Goal: Information Seeking & Learning: Learn about a topic

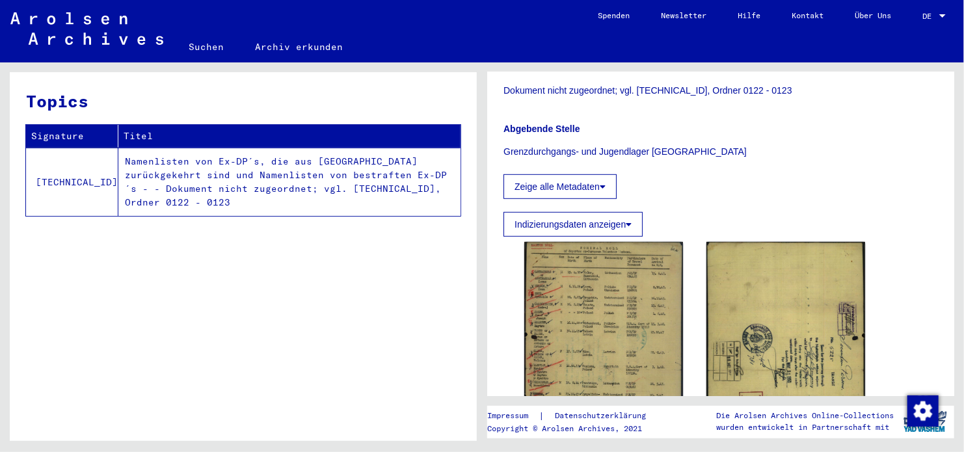
scroll to position [390, 0]
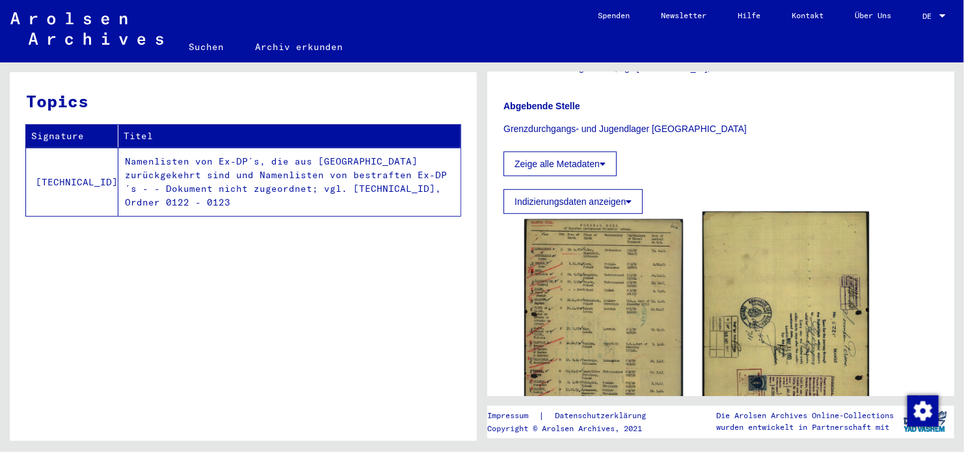
click at [829, 257] on img at bounding box center [785, 364] width 166 height 305
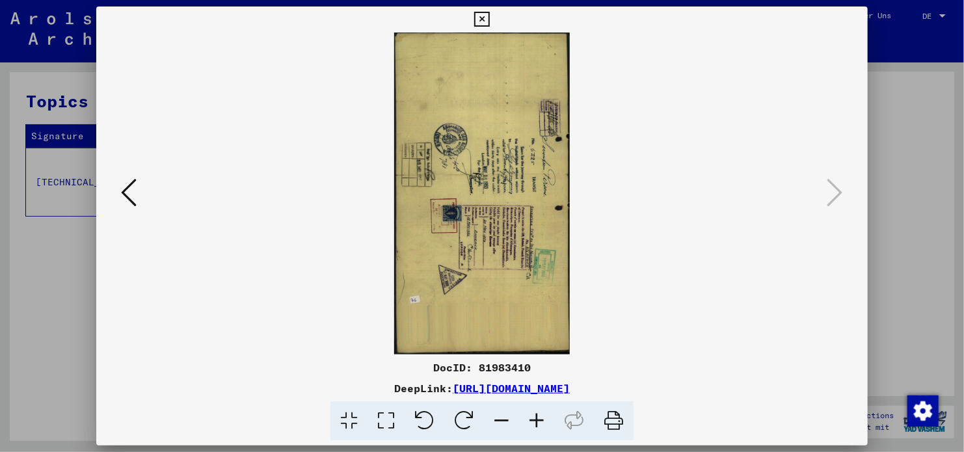
click at [527, 366] on div "DocID: 81983410" at bounding box center [481, 368] width 771 height 16
click at [516, 368] on div "DocID: 81983410" at bounding box center [481, 368] width 771 height 16
copy div "81983410"
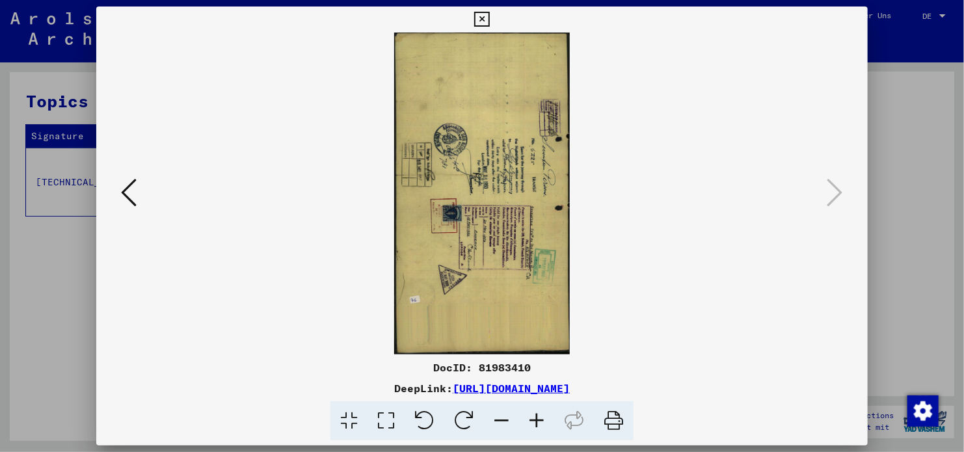
click at [431, 424] on icon at bounding box center [424, 421] width 40 height 40
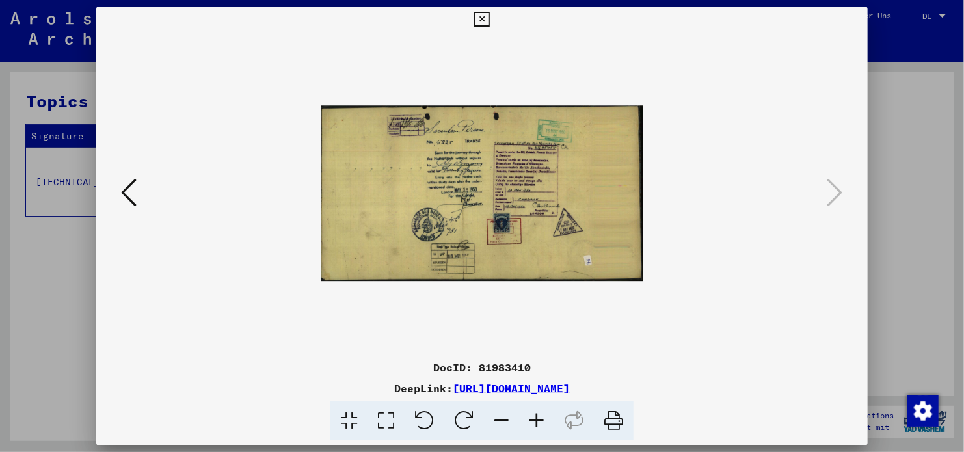
click at [535, 419] on icon at bounding box center [536, 421] width 35 height 40
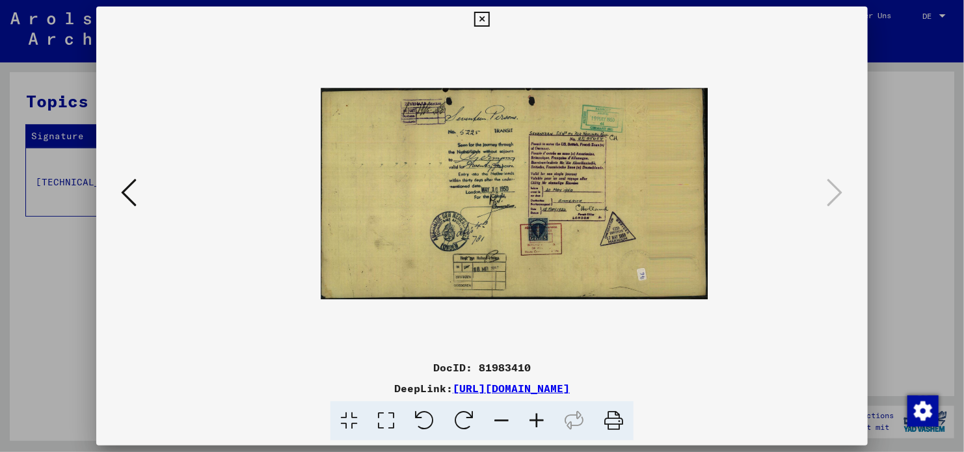
click at [535, 419] on icon at bounding box center [536, 421] width 35 height 40
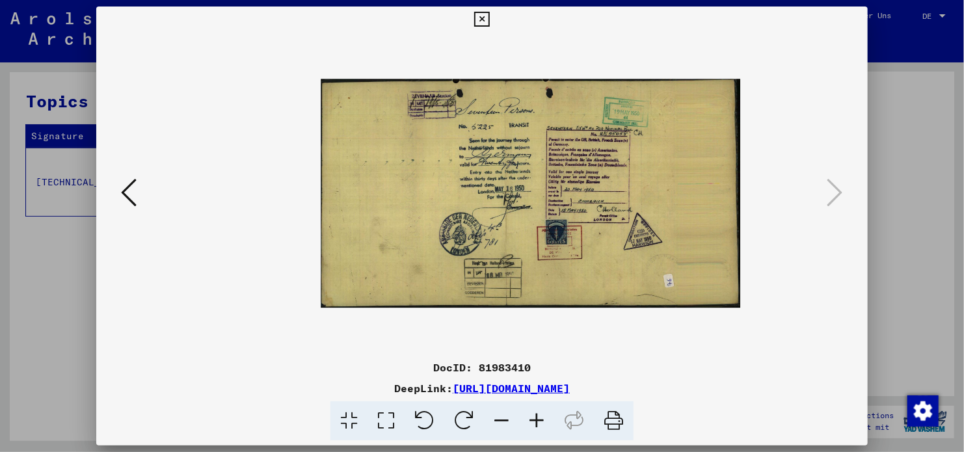
click at [535, 419] on icon at bounding box center [536, 421] width 35 height 40
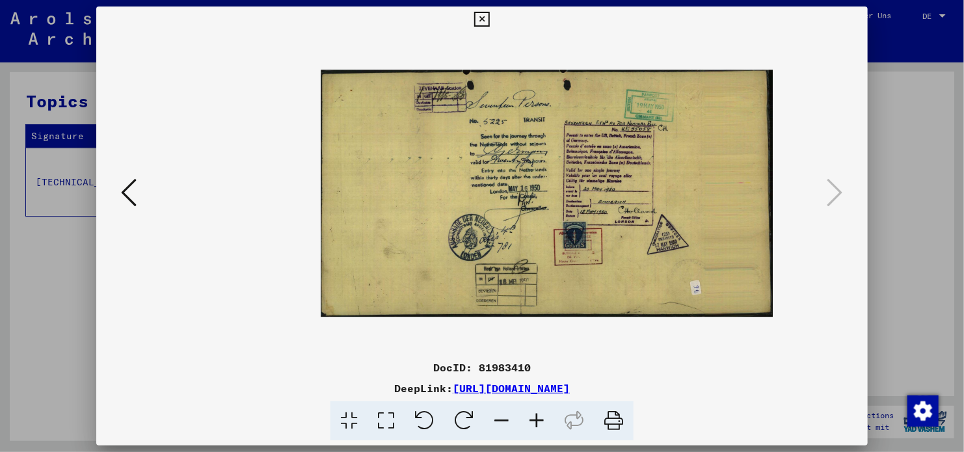
click at [535, 419] on icon at bounding box center [536, 421] width 35 height 40
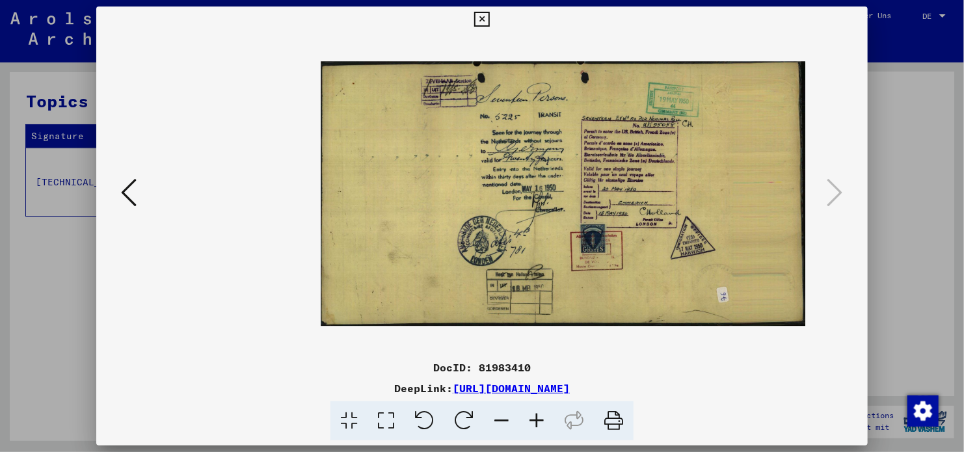
click at [535, 419] on icon at bounding box center [536, 421] width 35 height 40
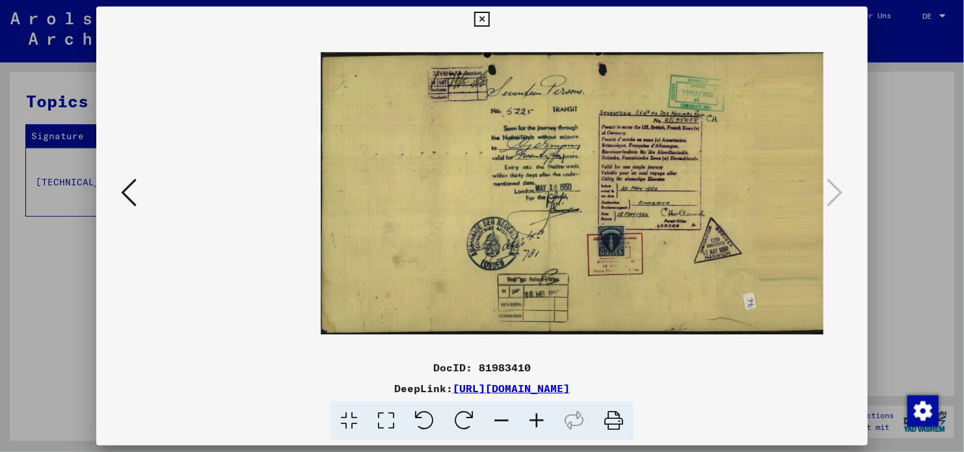
click at [481, 20] on icon at bounding box center [481, 20] width 15 height 16
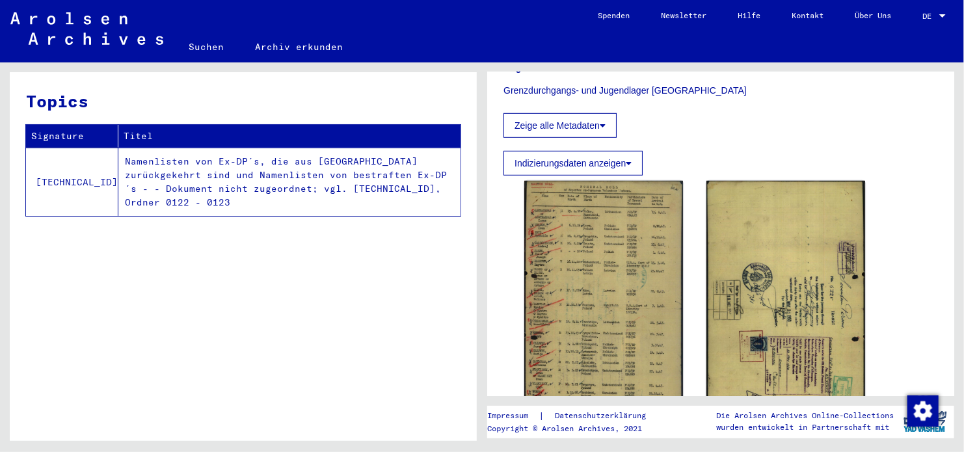
scroll to position [325, 0]
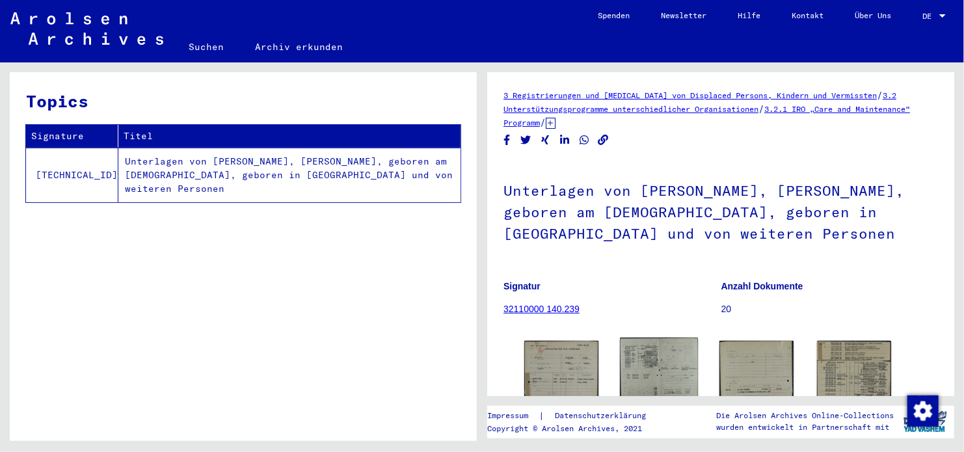
scroll to position [65, 0]
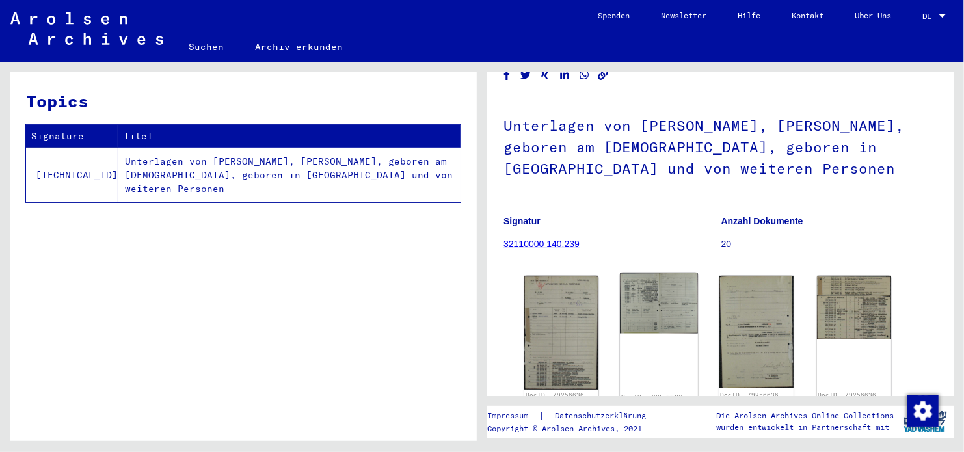
click at [665, 285] on img at bounding box center [659, 302] width 78 height 61
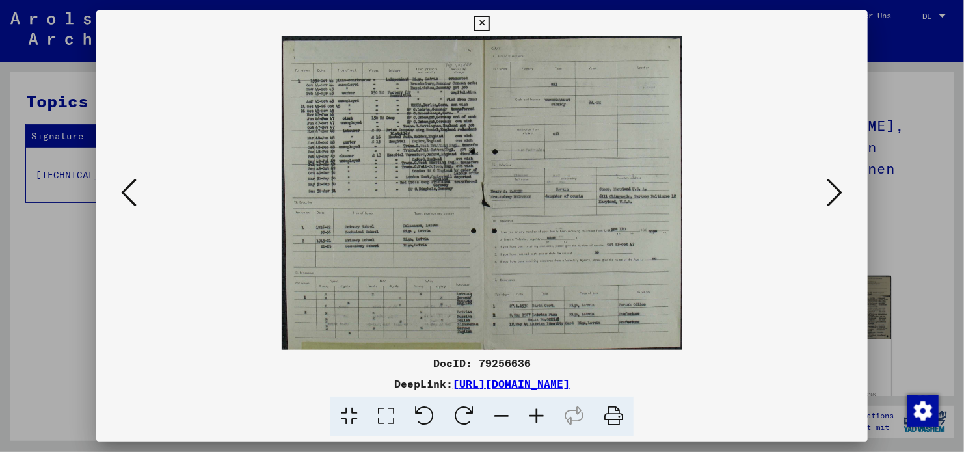
click at [132, 192] on icon at bounding box center [129, 192] width 16 height 31
